Goal: Complete application form

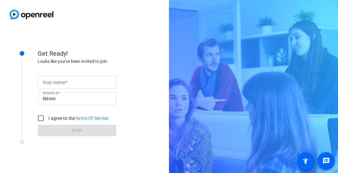
click at [61, 82] on mat-label "Your name" at bounding box center [54, 82] width 22 height 5
click at [61, 82] on input "Your name" at bounding box center [77, 82] width 68 height 8
type input "[PERSON_NAME]"
click at [41, 117] on input "I agree to the Terms Of Service" at bounding box center [41, 118] width 13 height 13
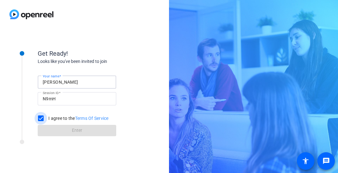
checkbox input "true"
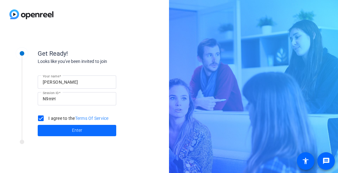
click at [63, 131] on span at bounding box center [77, 130] width 79 height 15
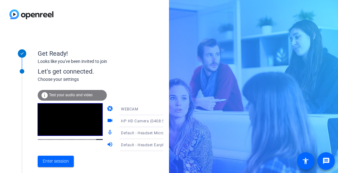
click at [166, 133] on icon at bounding box center [170, 133] width 8 height 8
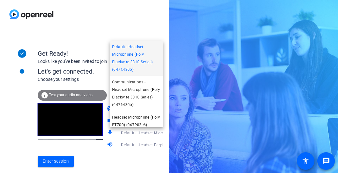
click at [72, 40] on div at bounding box center [169, 86] width 338 height 173
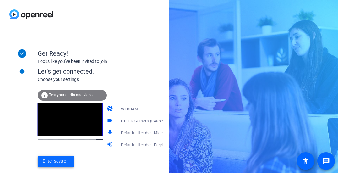
click at [53, 160] on span "Enter session" at bounding box center [56, 161] width 26 height 7
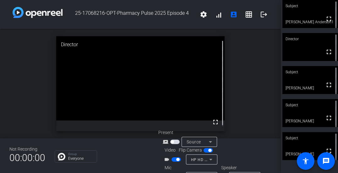
scroll to position [16, 0]
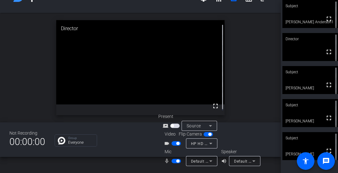
click at [210, 161] on icon at bounding box center [210, 161] width 3 height 2
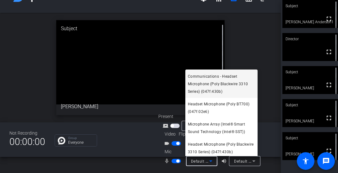
scroll to position [21, 0]
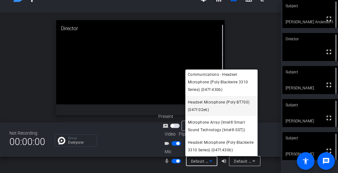
click at [214, 107] on span "Headset Microphone (Poly BT700) (047f:02e6)" at bounding box center [221, 105] width 67 height 15
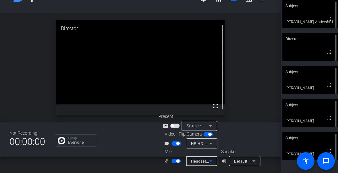
click at [247, 160] on span "Default - Headset Earphone (Poly Blackwire 3310 Series) (047f:430b)" at bounding box center [297, 160] width 127 height 5
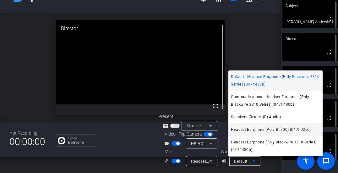
click at [251, 129] on span "Headset Earphone (Poly BT700) (047f:02e6)" at bounding box center [271, 130] width 80 height 8
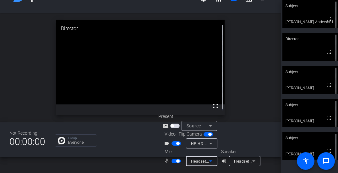
click at [211, 159] on icon at bounding box center [211, 161] width 8 height 8
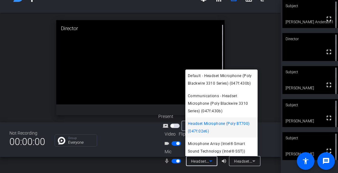
click at [207, 129] on span "Headset Microphone (Poly BT700) (047f:02e6)" at bounding box center [221, 127] width 67 height 15
click at [259, 50] on div at bounding box center [169, 86] width 338 height 173
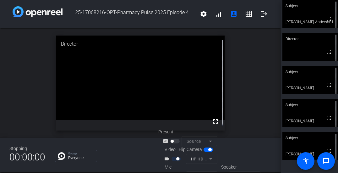
scroll to position [0, 0]
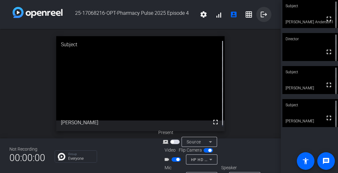
click at [260, 15] on mat-icon "logout" at bounding box center [264, 15] width 8 height 8
